Goal: Entertainment & Leisure: Browse casually

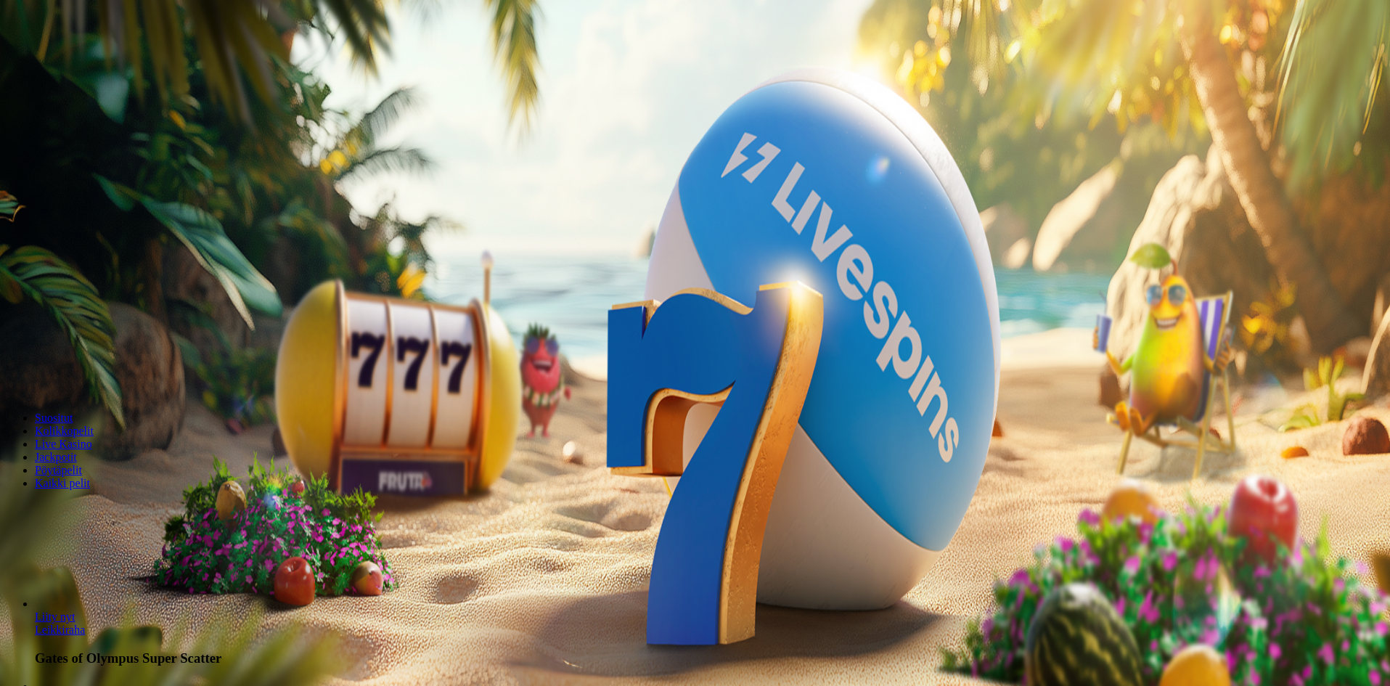
click at [114, 60] on button "Kirjaudu" at bounding box center [100, 52] width 47 height 15
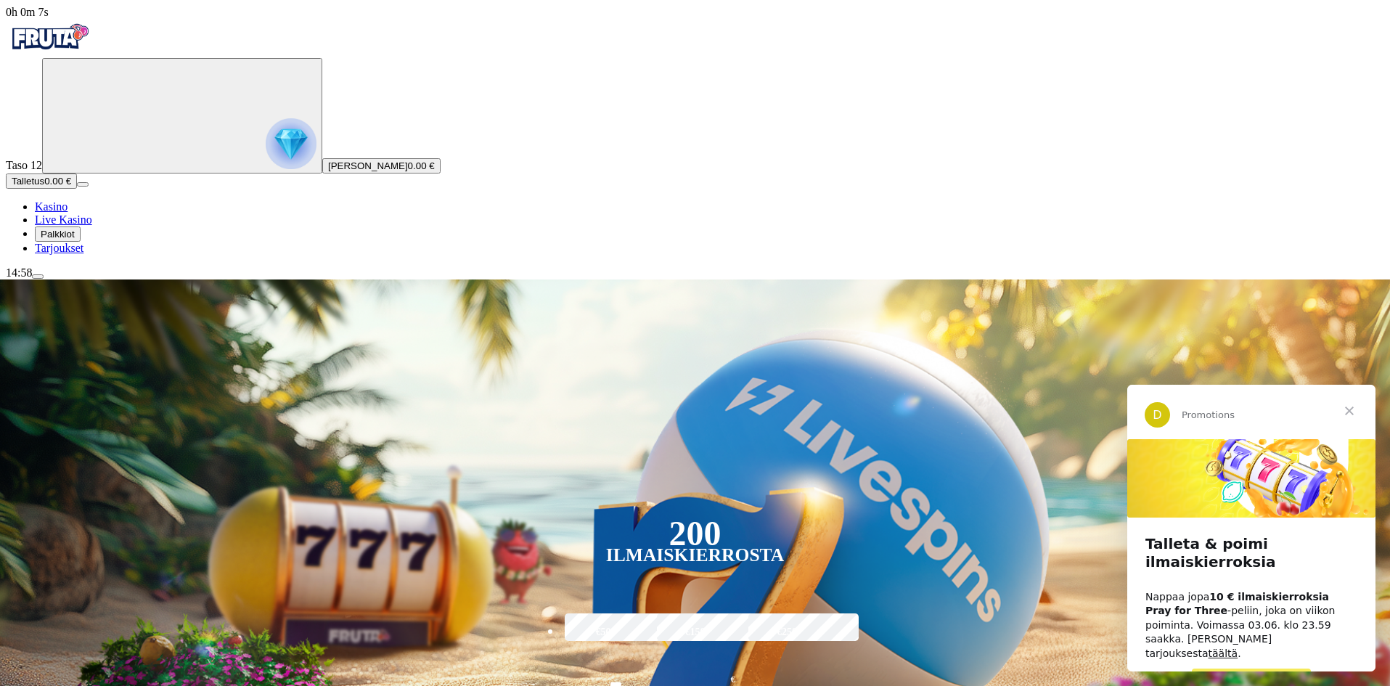
click at [1352, 409] on span "Sulje" at bounding box center [1349, 411] width 52 height 52
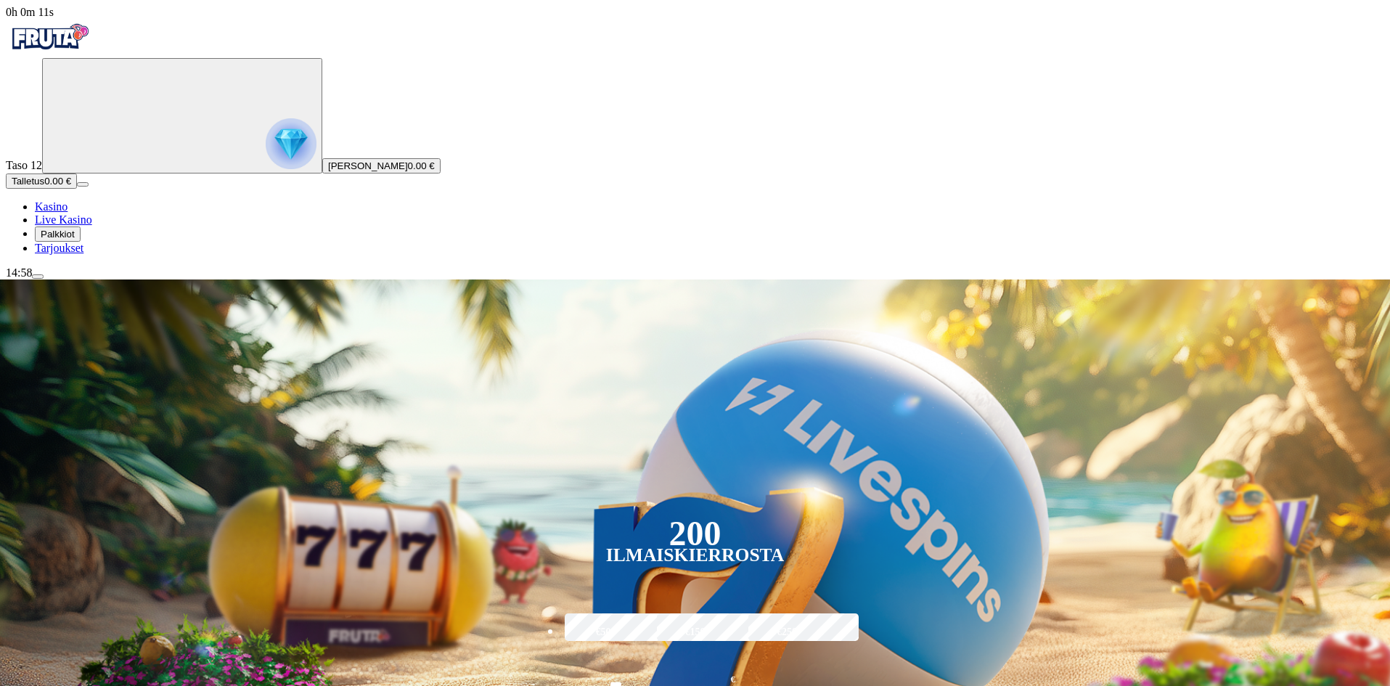
click at [81, 242] on button "Palkkiot" at bounding box center [58, 233] width 46 height 15
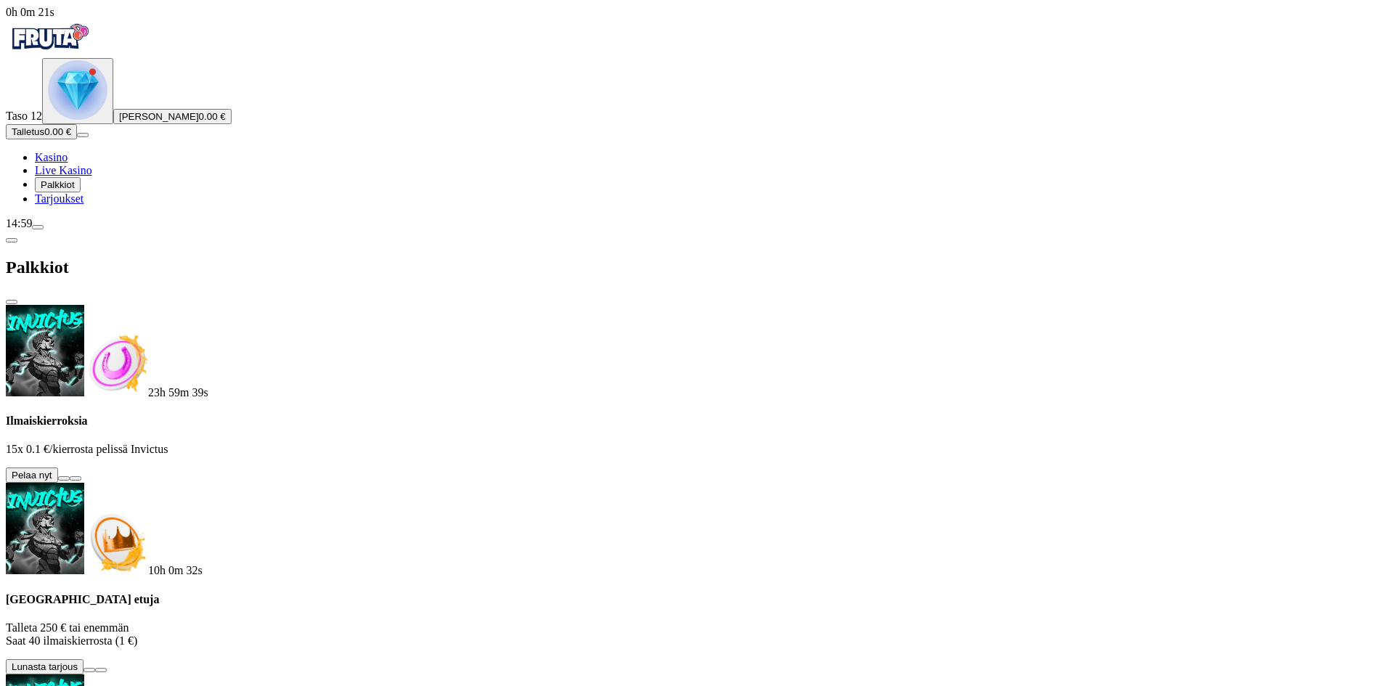
scroll to position [303, 0]
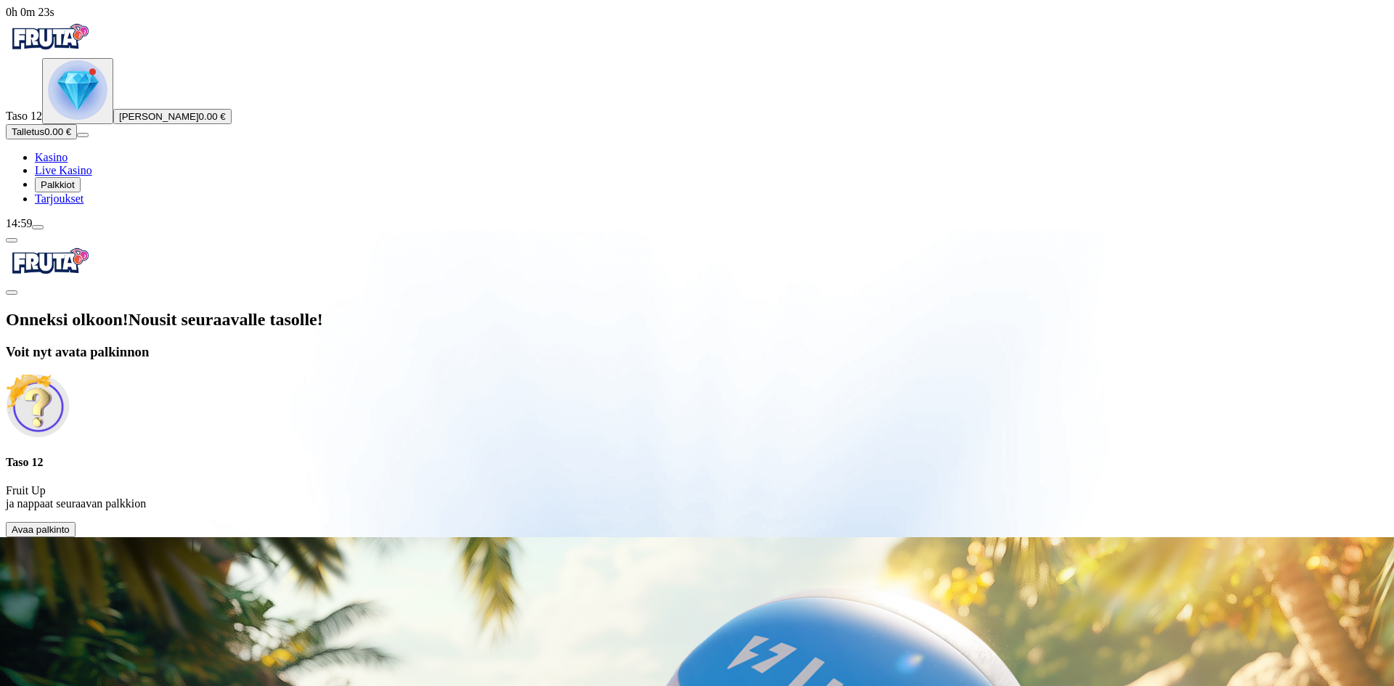
click at [70, 524] on span "Avaa palkinto" at bounding box center [41, 529] width 58 height 11
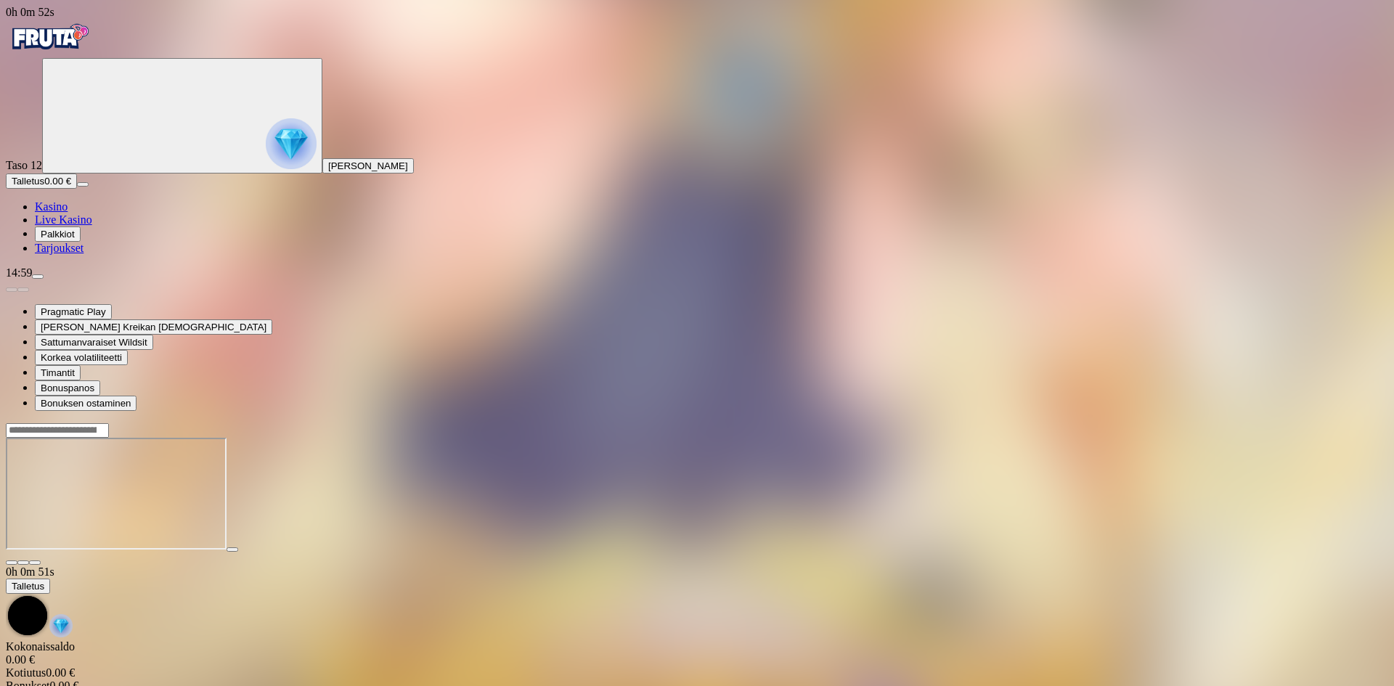
click at [75, 240] on span "Palkkiot" at bounding box center [58, 234] width 34 height 11
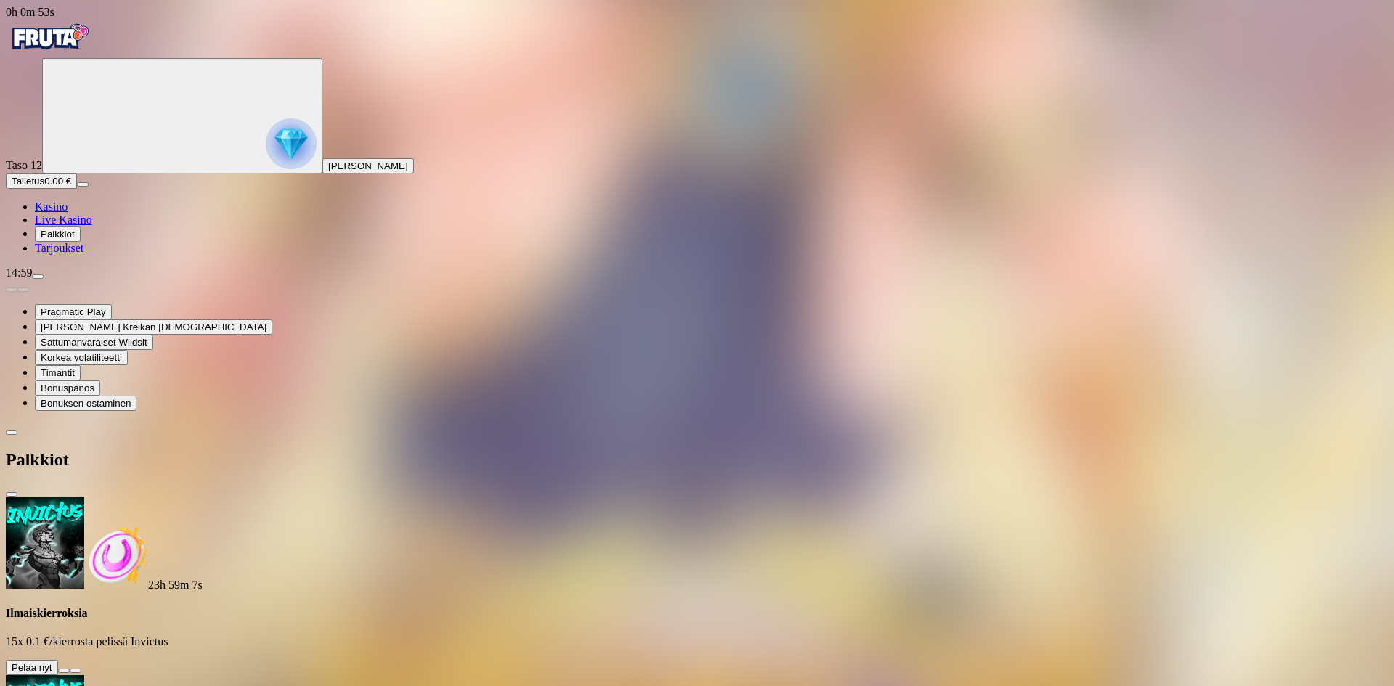
click at [70, 669] on button at bounding box center [64, 671] width 12 height 4
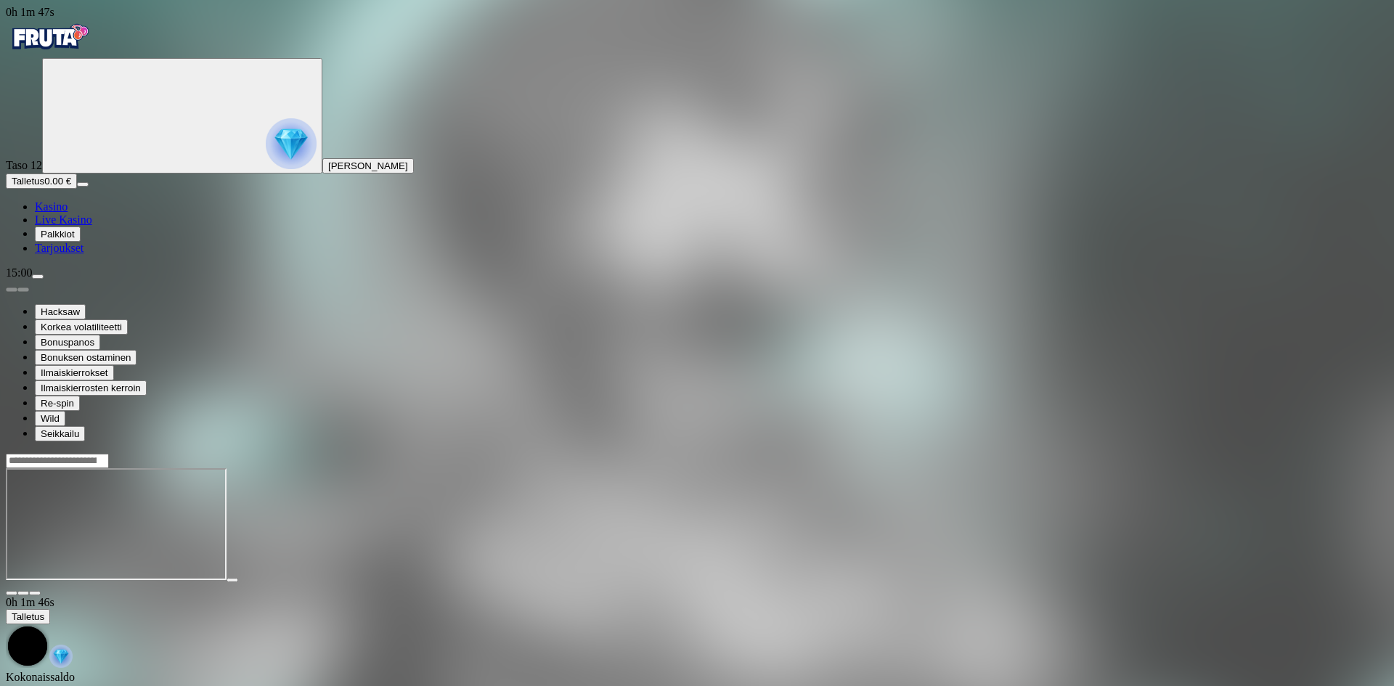
click at [70, 242] on button "Palkkiot" at bounding box center [58, 233] width 46 height 15
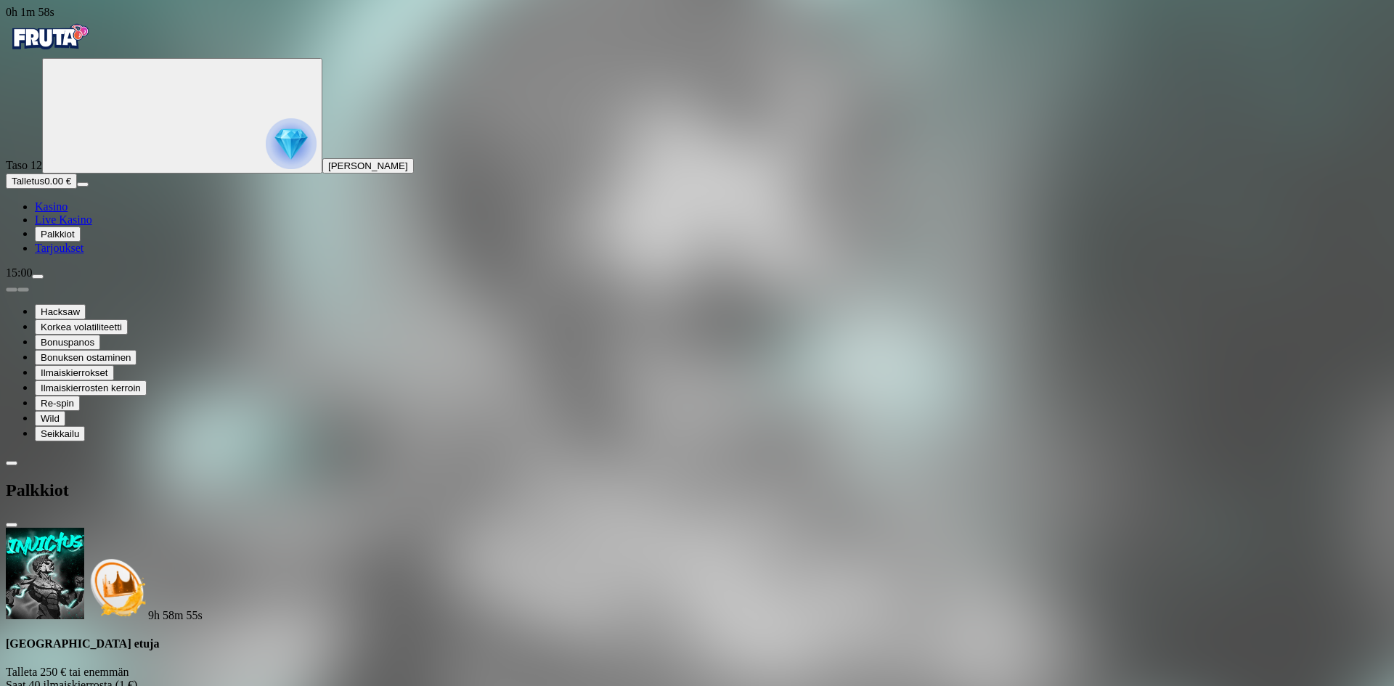
click at [12, 525] on span "close icon" at bounding box center [12, 525] width 0 height 0
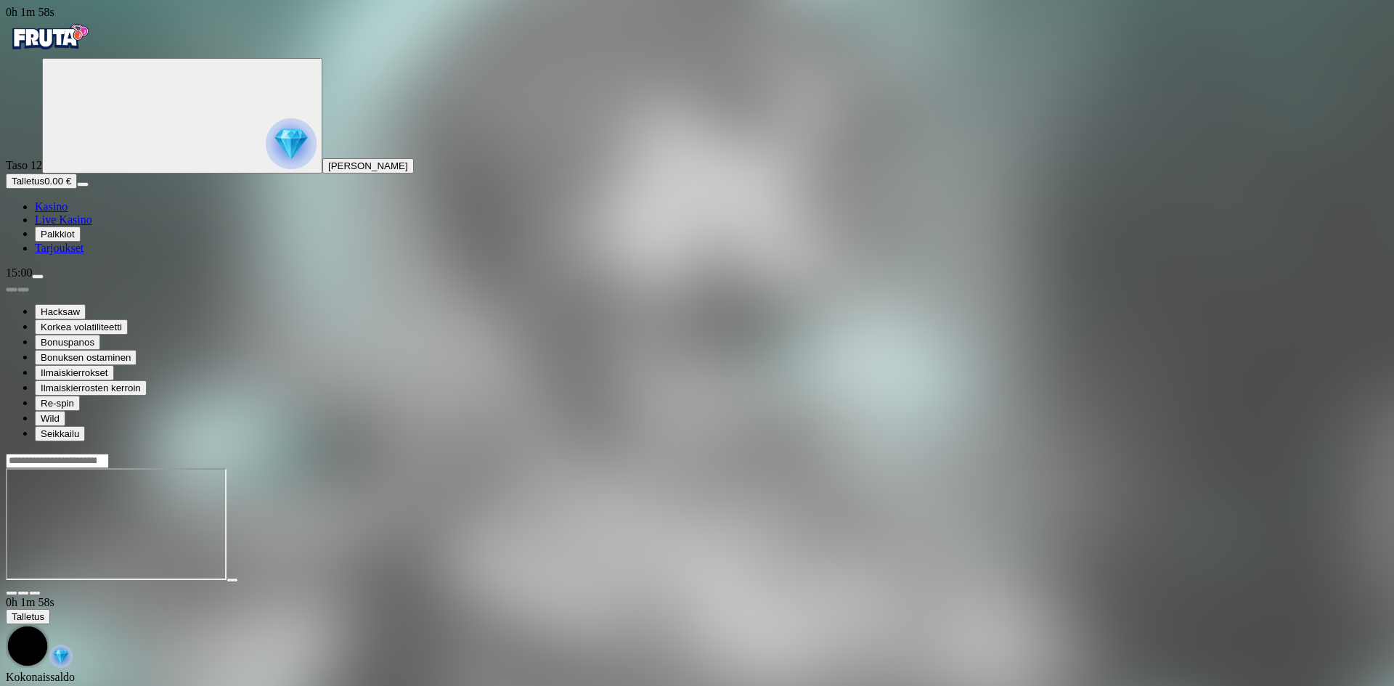
click at [93, 51] on img "Primary" at bounding box center [49, 37] width 87 height 36
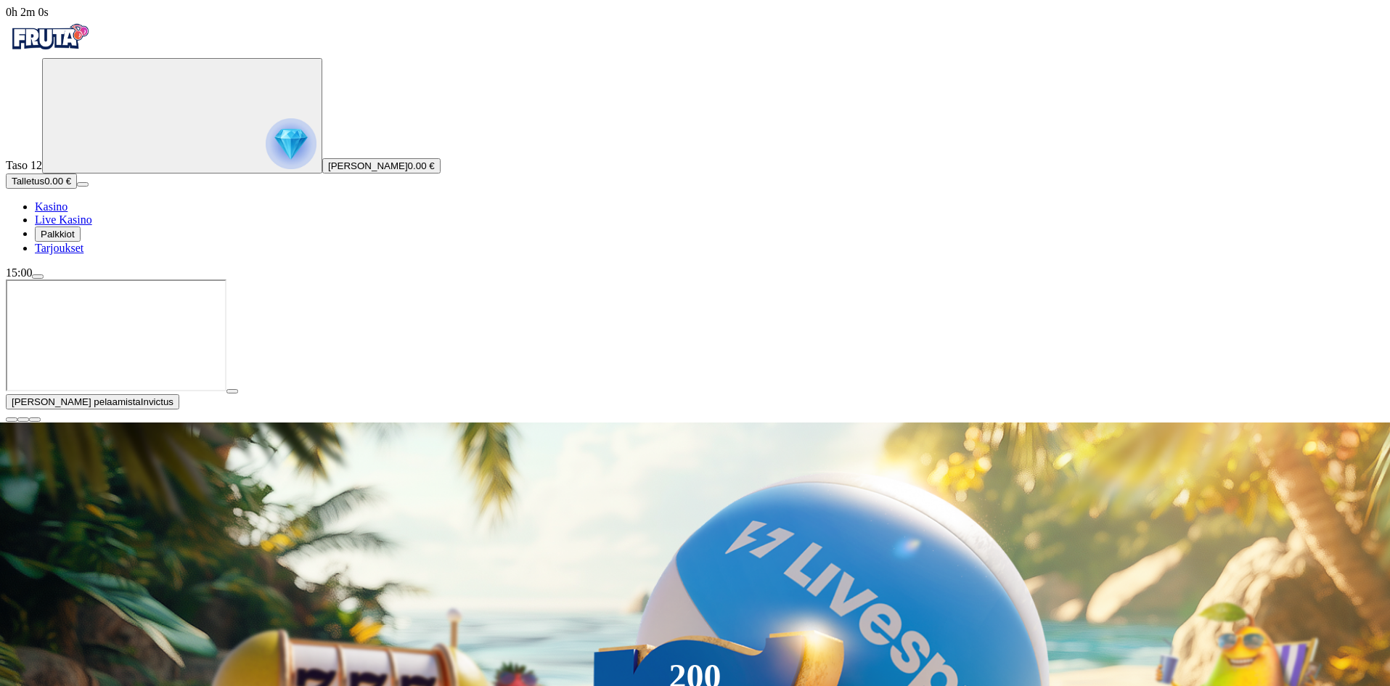
click at [12, 420] on span "close icon" at bounding box center [12, 420] width 0 height 0
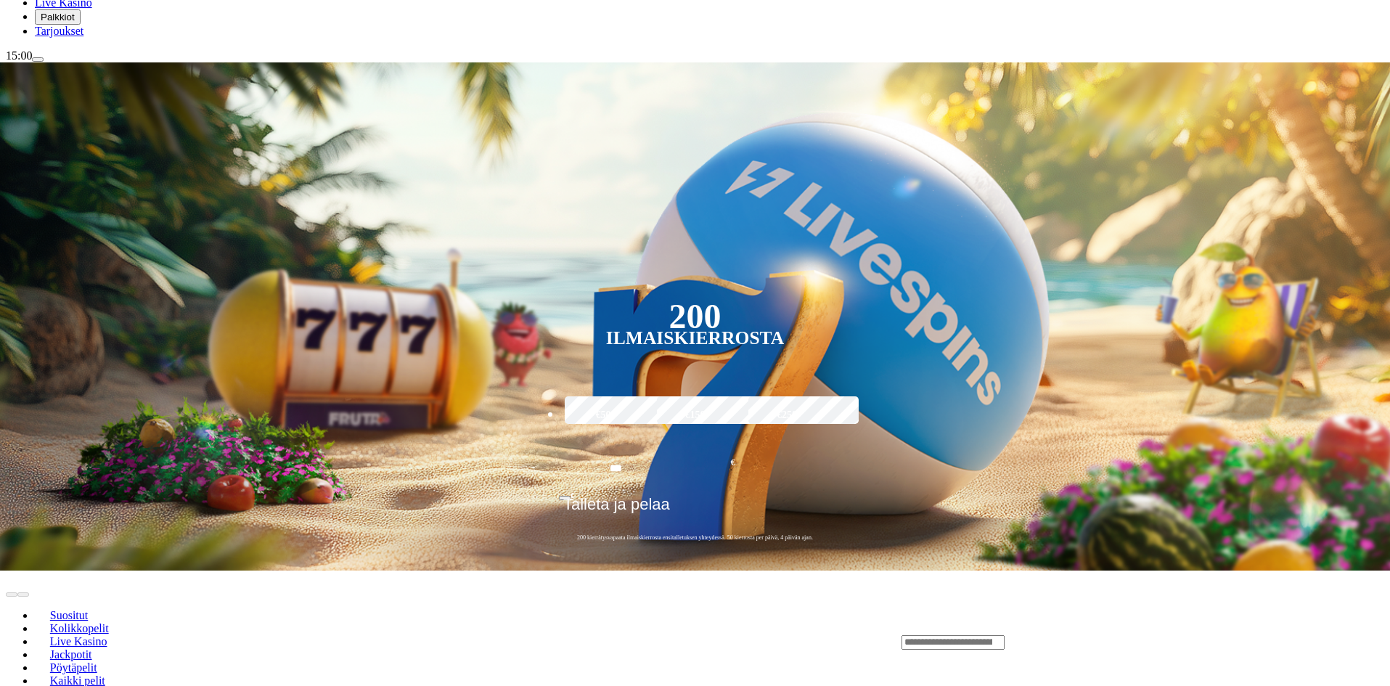
scroll to position [145, 0]
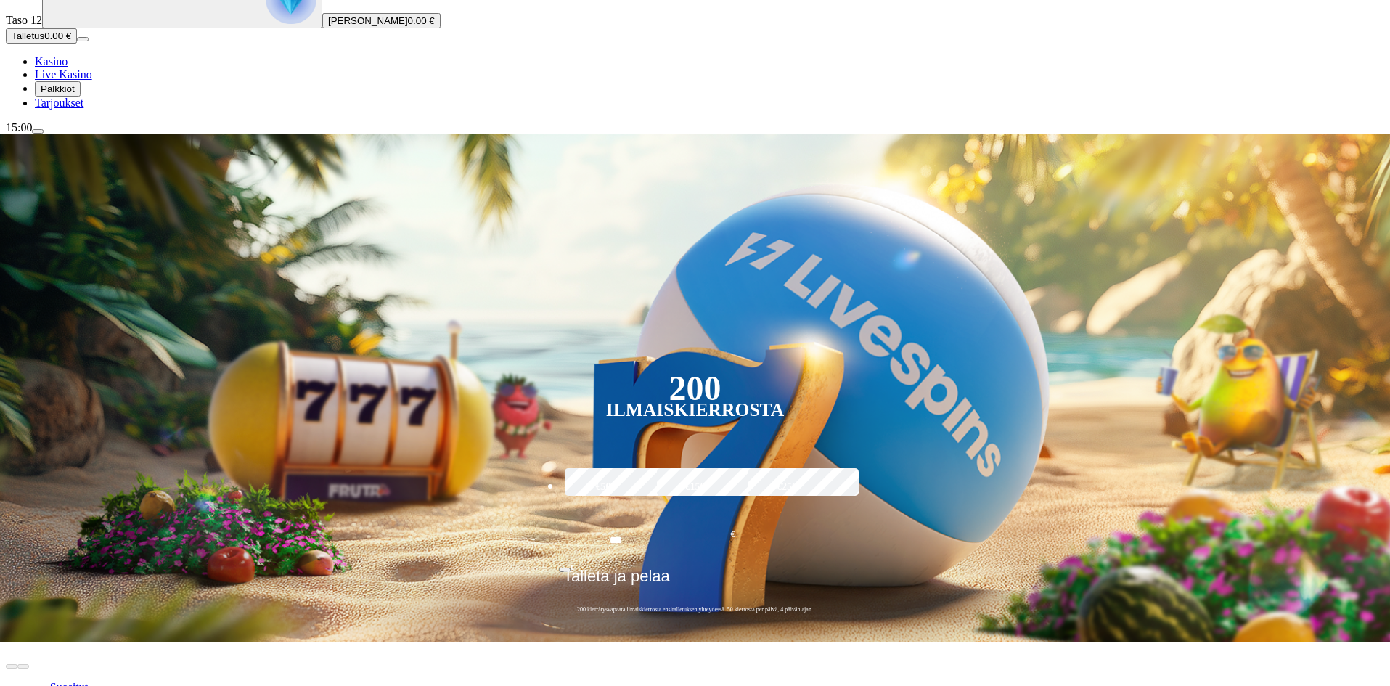
type input "**********"
